Goal: Information Seeking & Learning: Learn about a topic

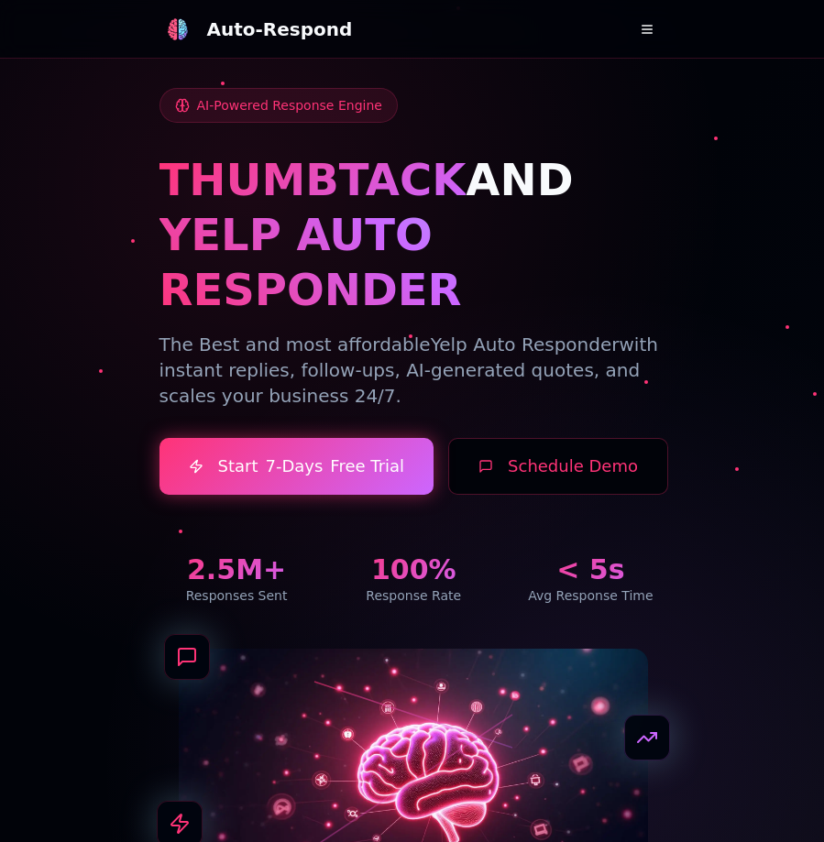
click at [647, 38] on button at bounding box center [646, 29] width 37 height 37
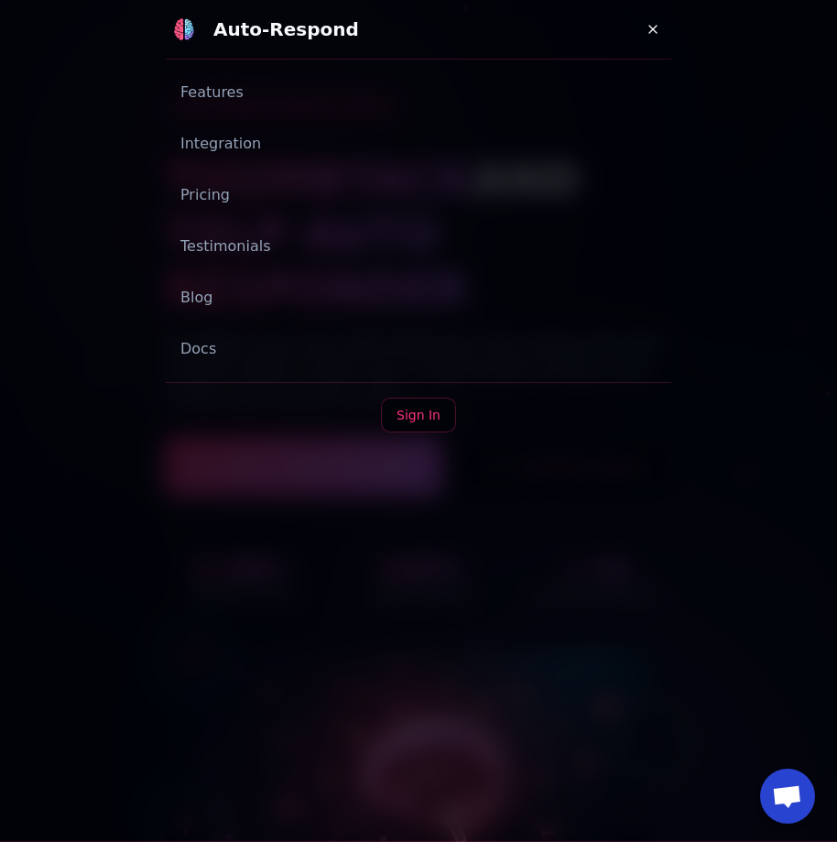
click at [215, 288] on link "Blog" at bounding box center [419, 297] width 506 height 37
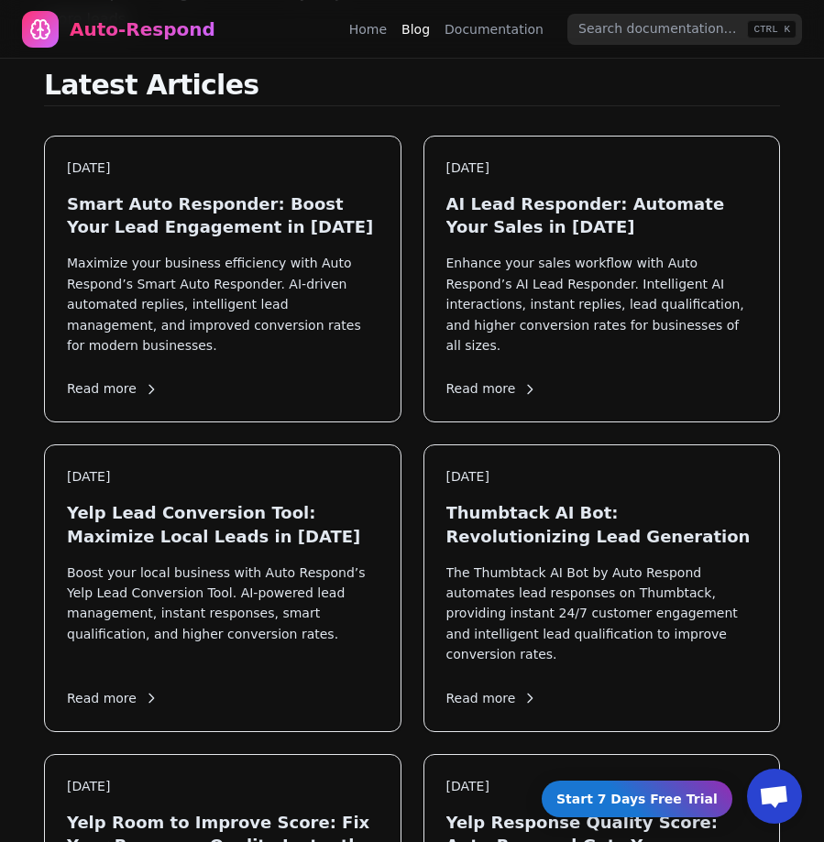
scroll to position [275, 0]
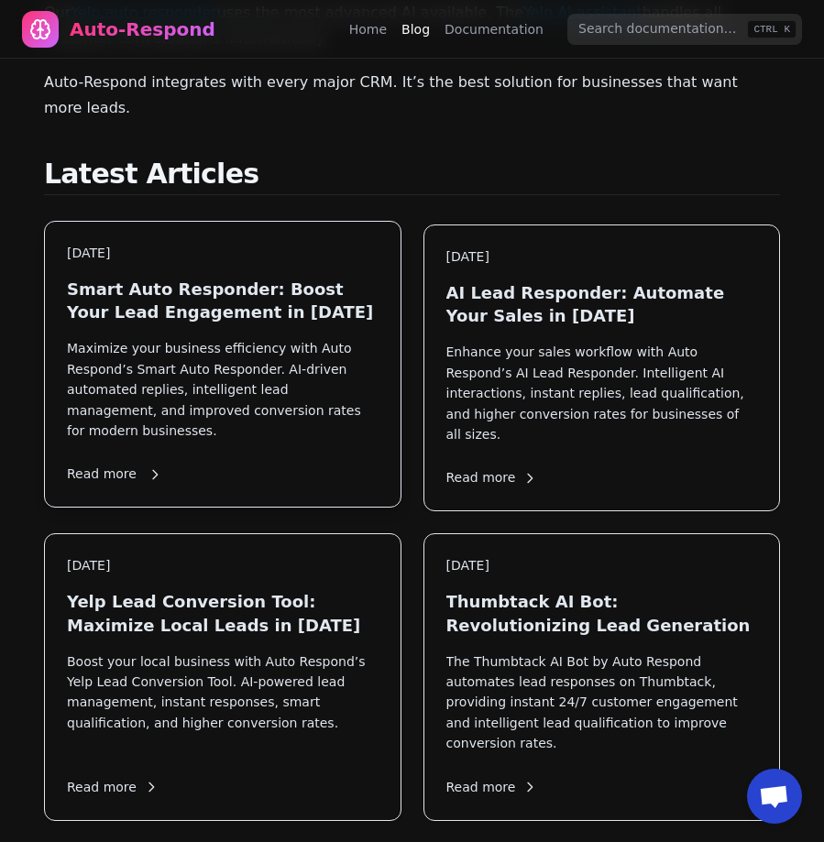
click at [283, 286] on div "[DATE] Smart Auto Responder: Boost Your Lead Engagement in [DATE] Maximize your…" at bounding box center [222, 364] width 355 height 285
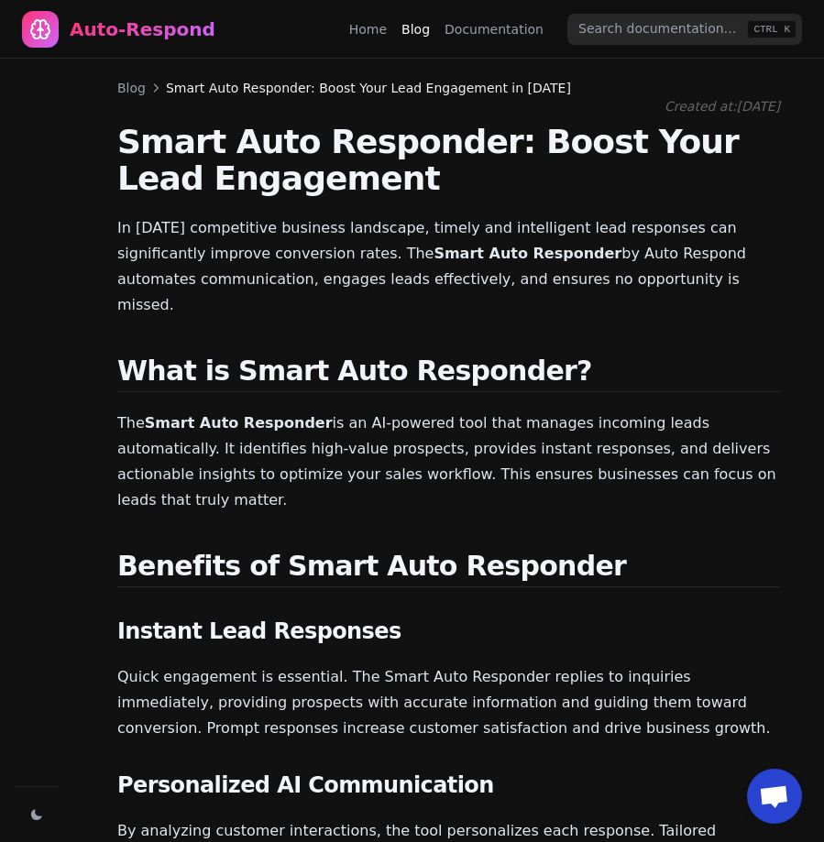
scroll to position [1454, 0]
